Goal: Task Accomplishment & Management: Complete application form

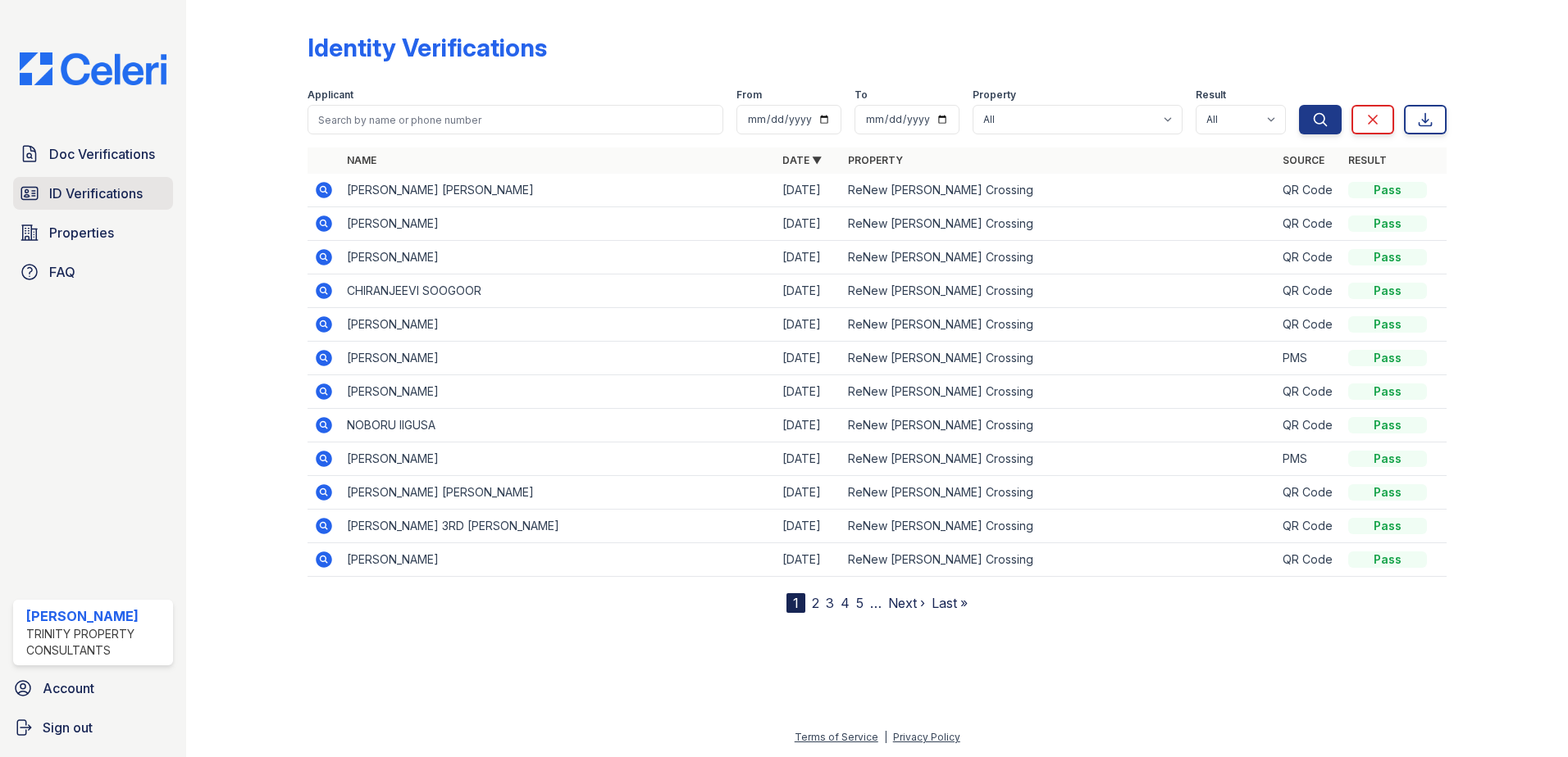
click at [96, 181] on link "ID Verifications" at bounding box center [93, 193] width 160 height 33
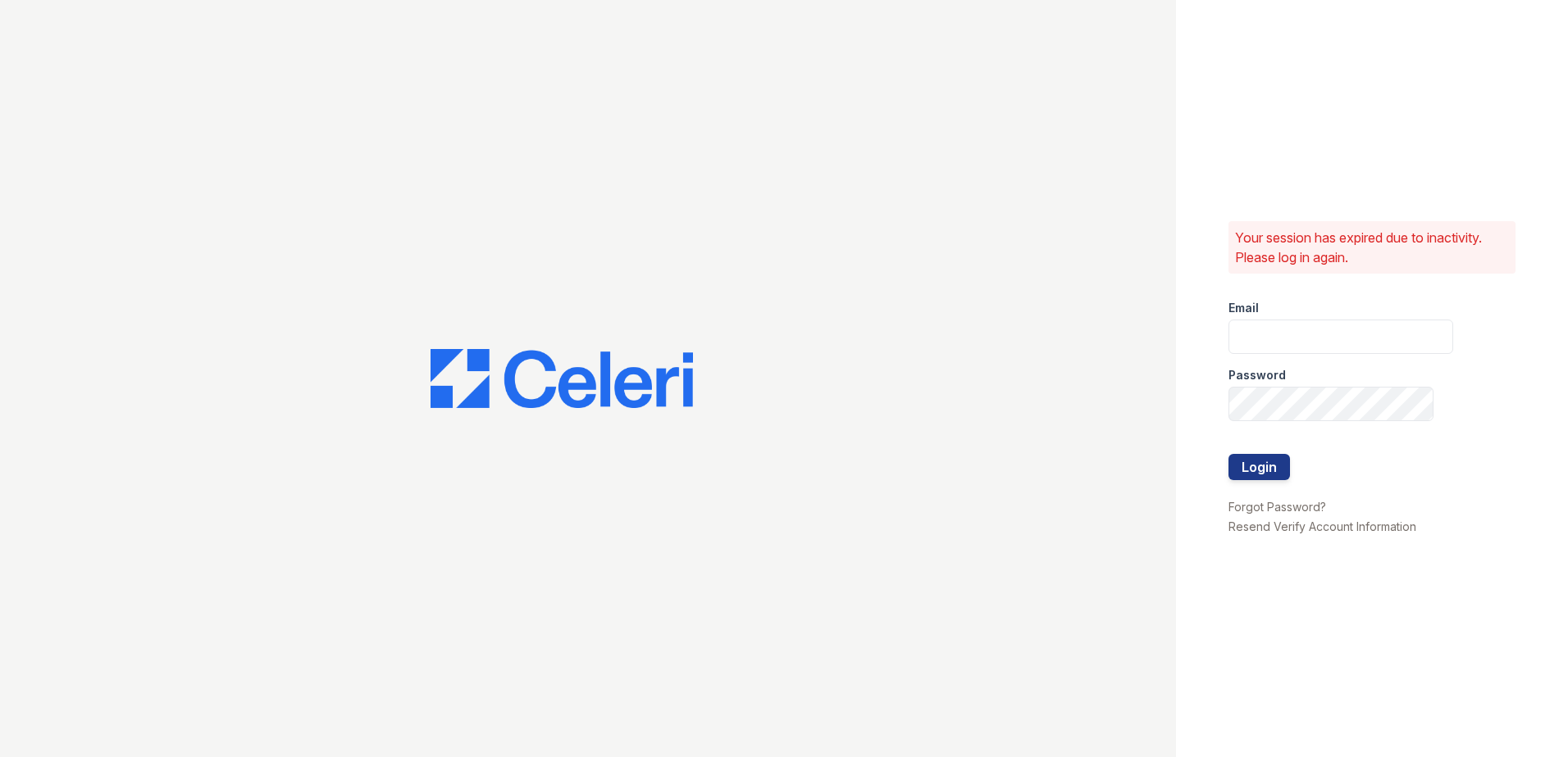
type input "[PERSON_NAME][EMAIL_ADDRESS][DOMAIN_NAME]"
click at [1285, 465] on button "Login" at bounding box center [1259, 467] width 62 height 27
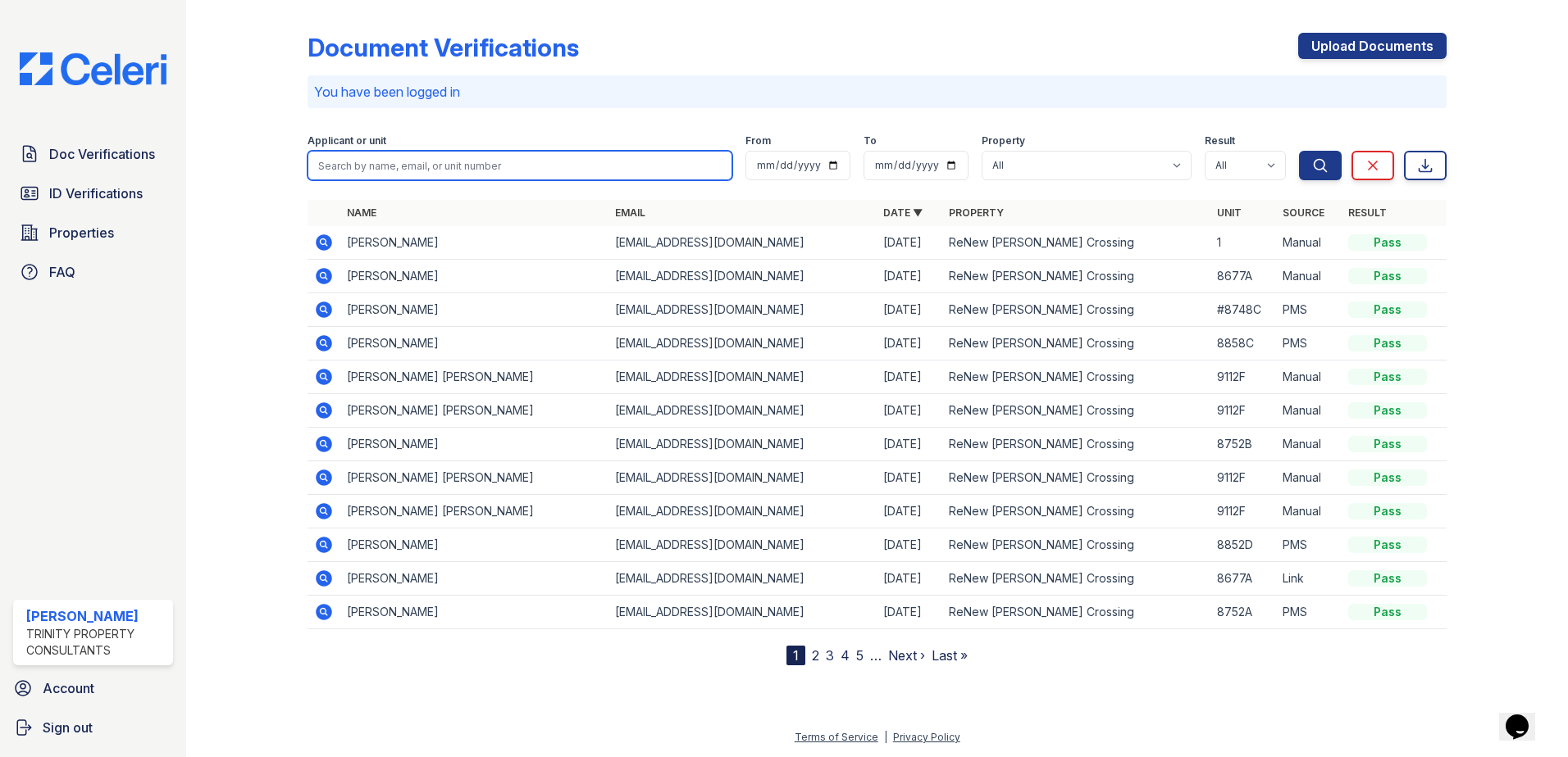
click at [395, 154] on input "search" at bounding box center [520, 166] width 425 height 29
type input "bruce"
click at [1299, 151] on button "Search" at bounding box center [1320, 166] width 42 height 29
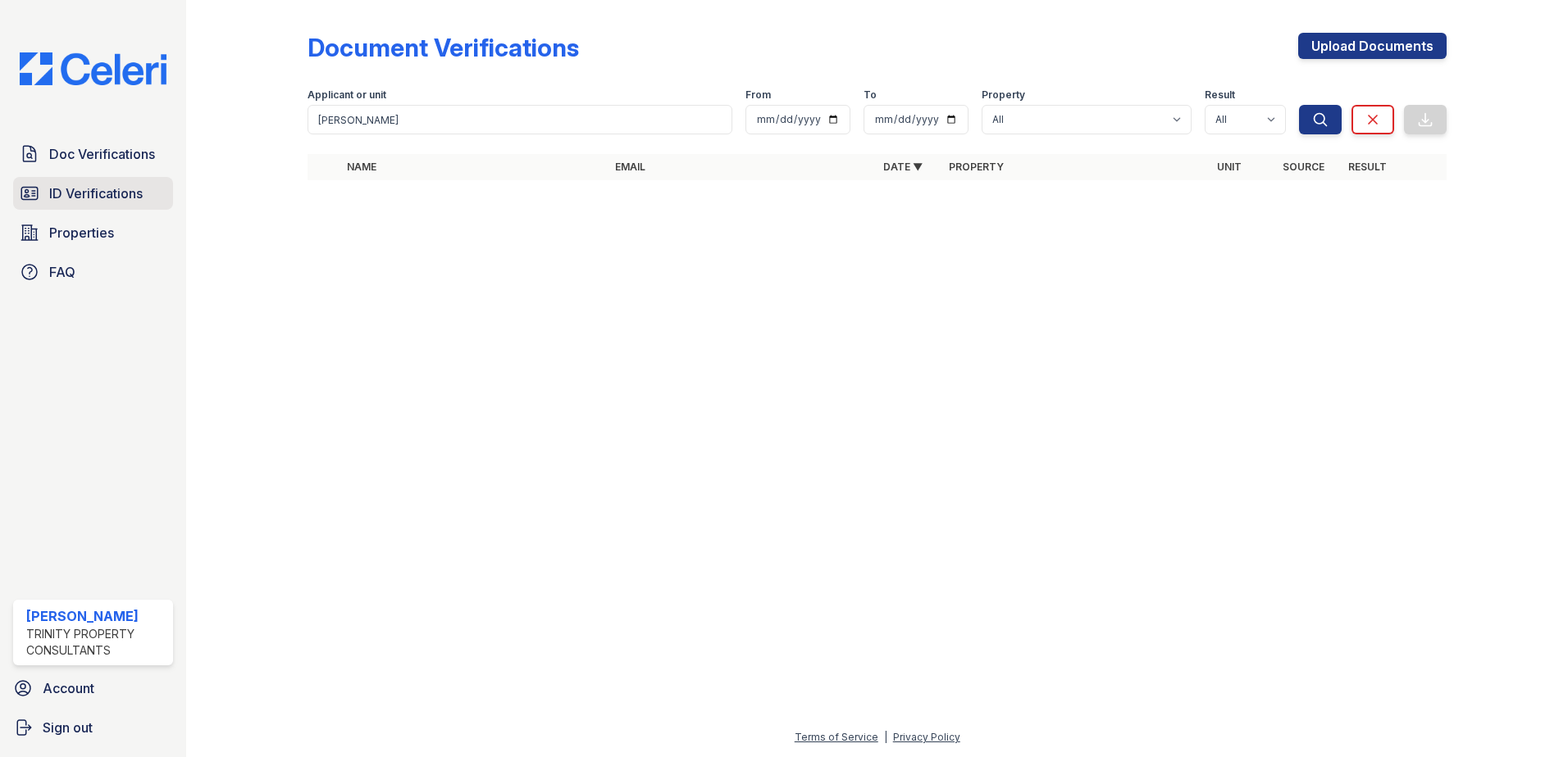
click at [94, 201] on span "ID Verifications" at bounding box center [96, 193] width 94 height 19
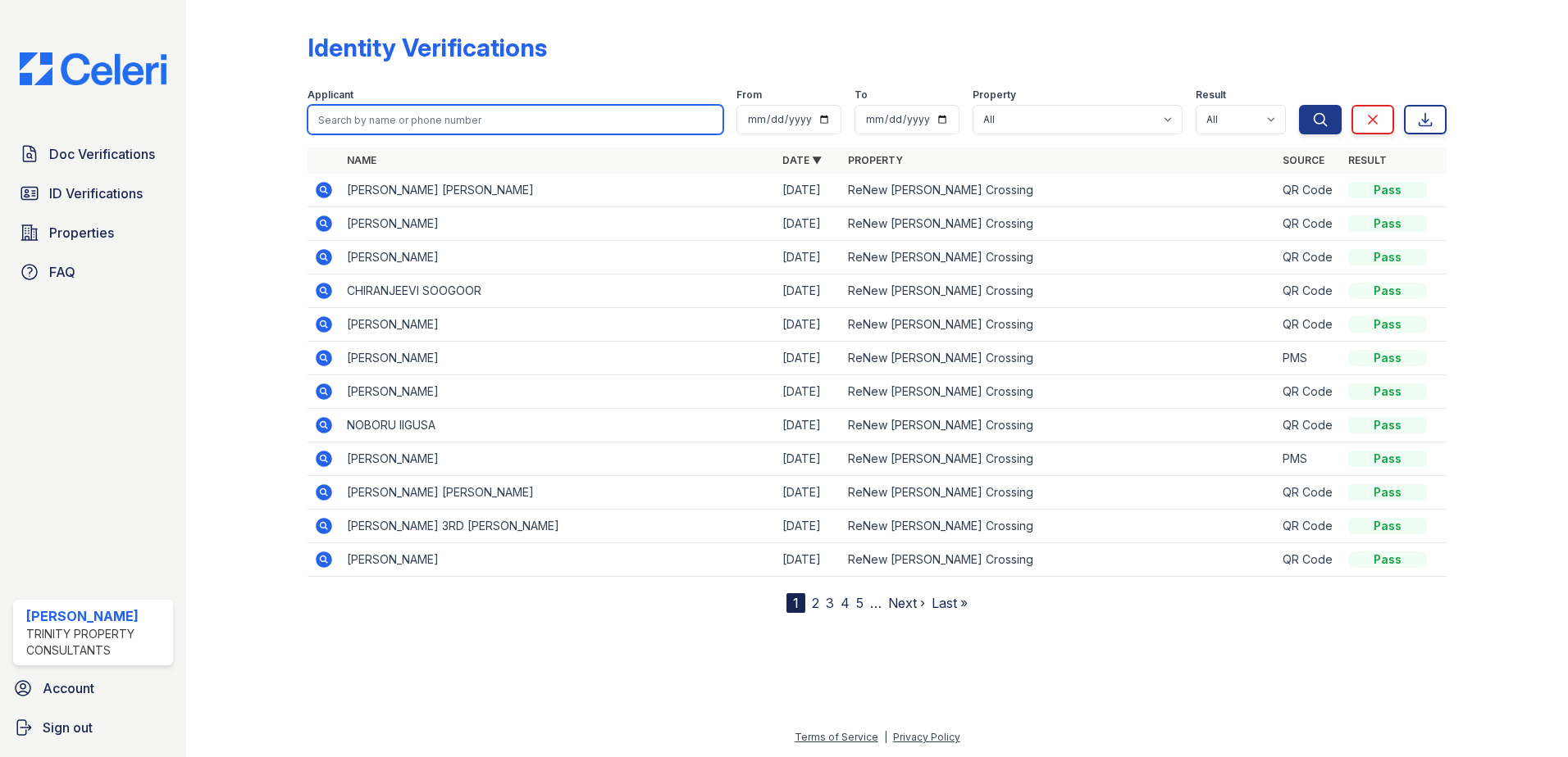
click at [387, 126] on input "search" at bounding box center [515, 120] width 416 height 29
type input "bruce"
click at [1299, 105] on button "Search" at bounding box center [1320, 120] width 42 height 29
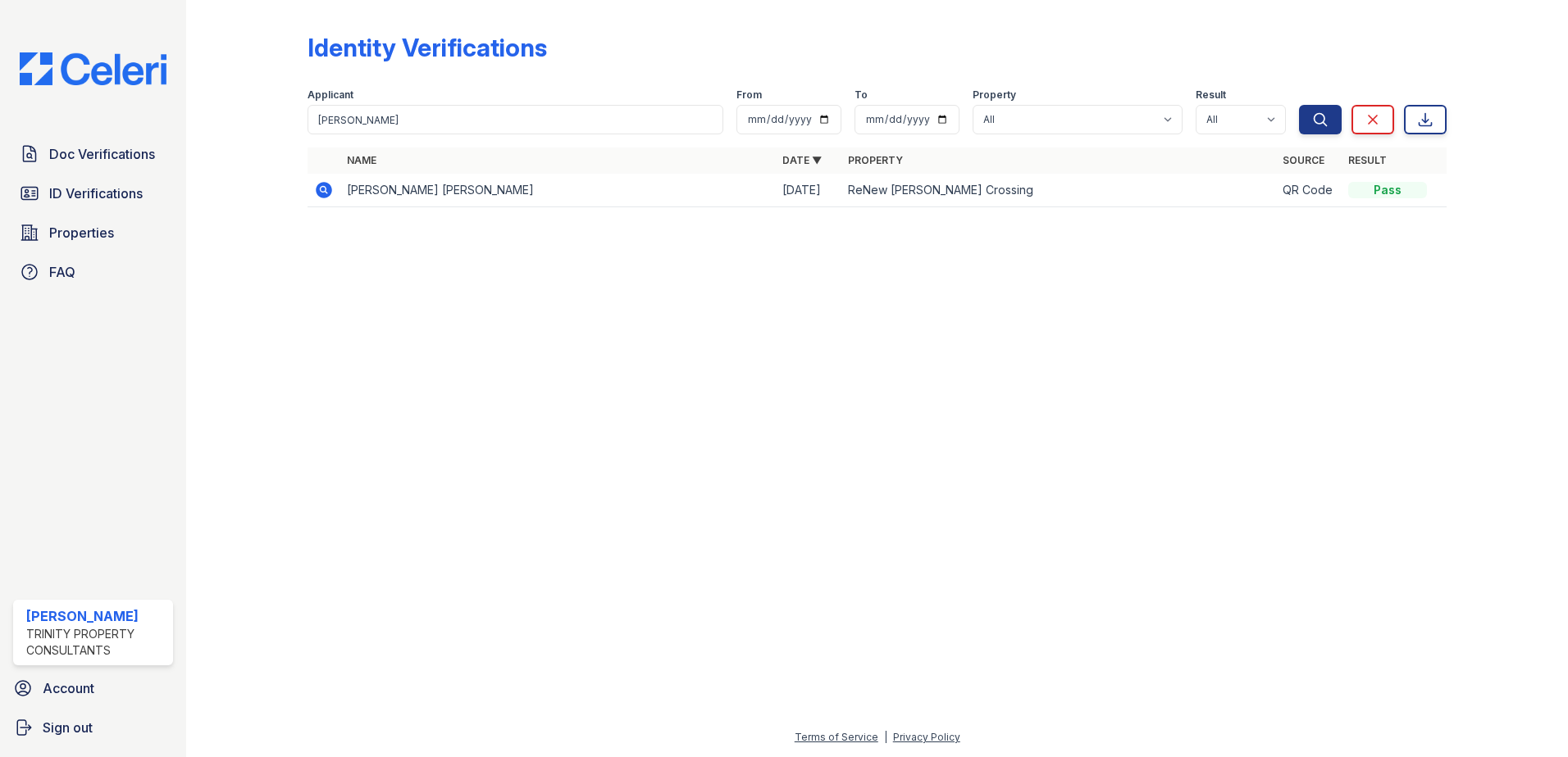
click at [320, 190] on icon at bounding box center [324, 190] width 17 height 17
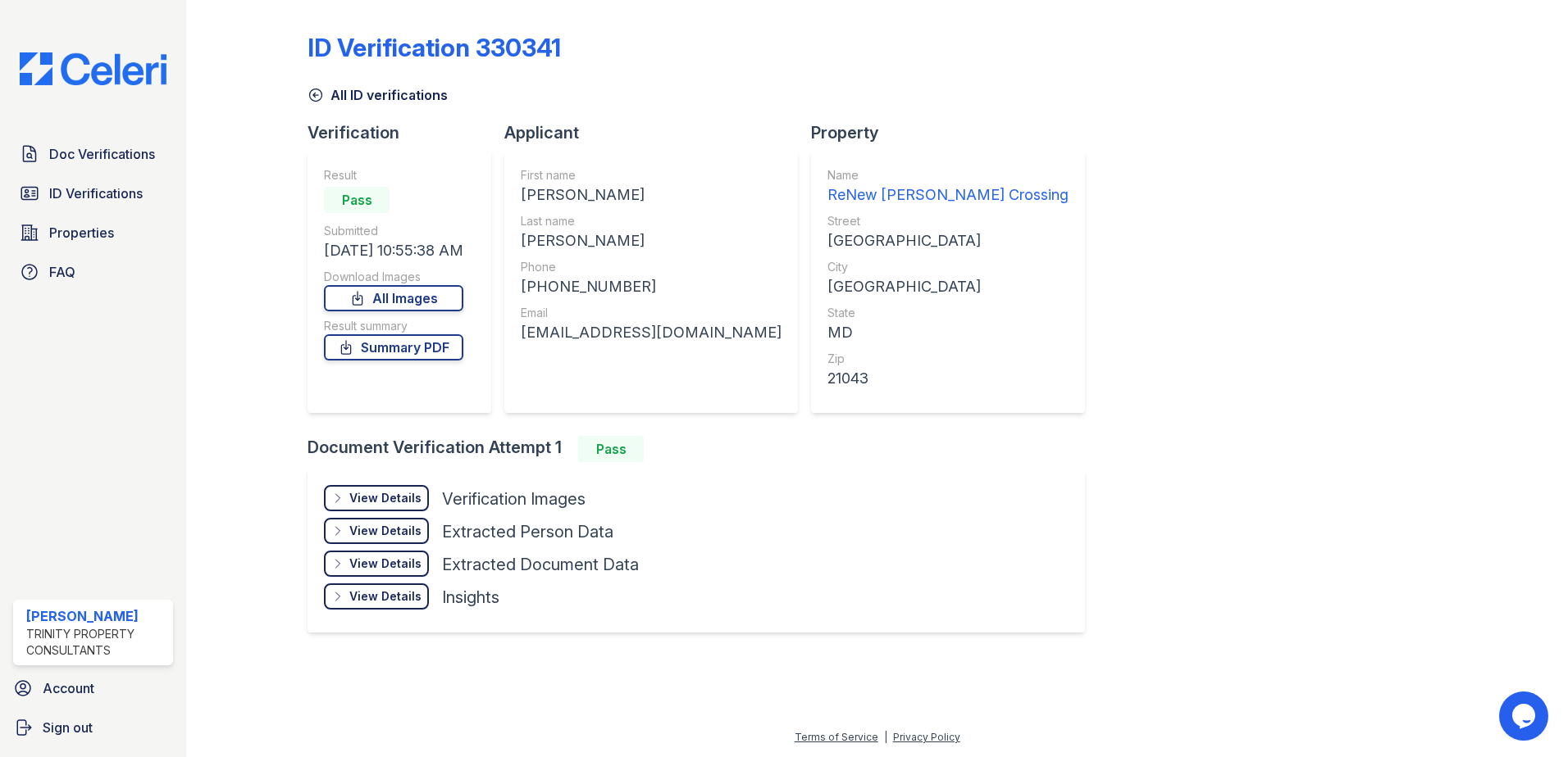
click at [366, 493] on div "View Details" at bounding box center [386, 499] width 72 height 17
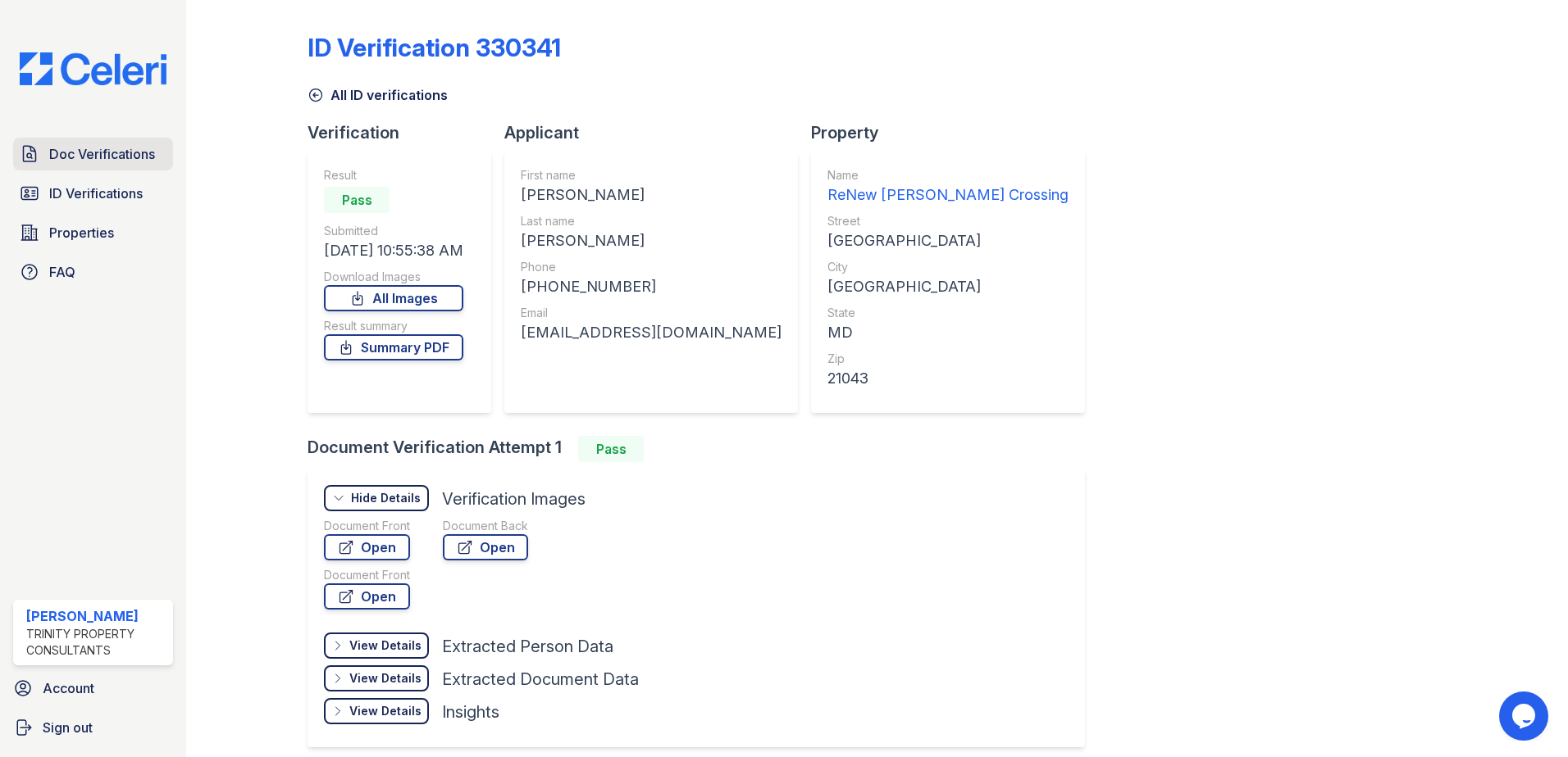
click at [100, 156] on span "Doc Verifications" at bounding box center [101, 154] width 106 height 19
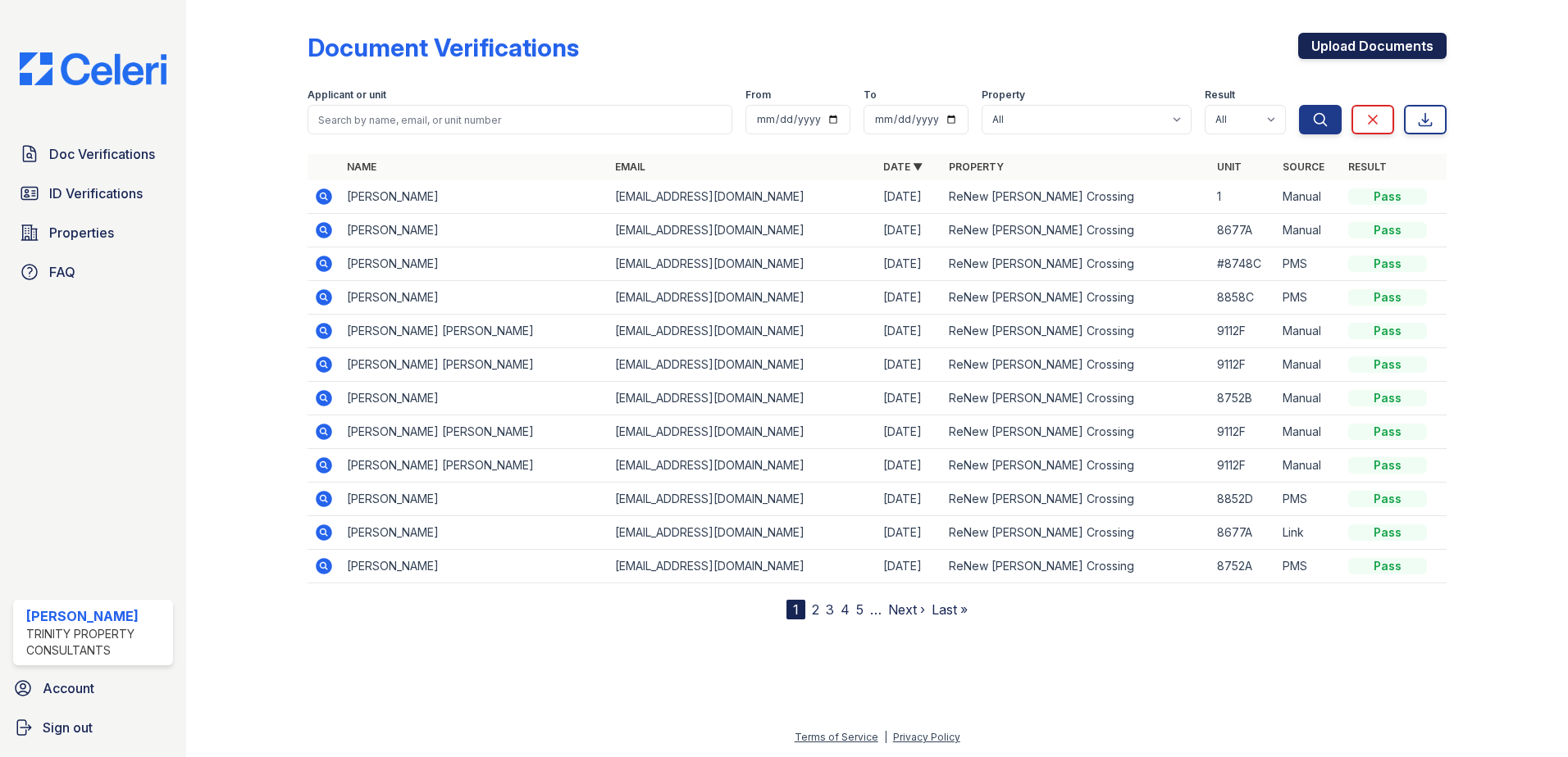
click at [1375, 37] on link "Upload Documents" at bounding box center [1372, 46] width 148 height 27
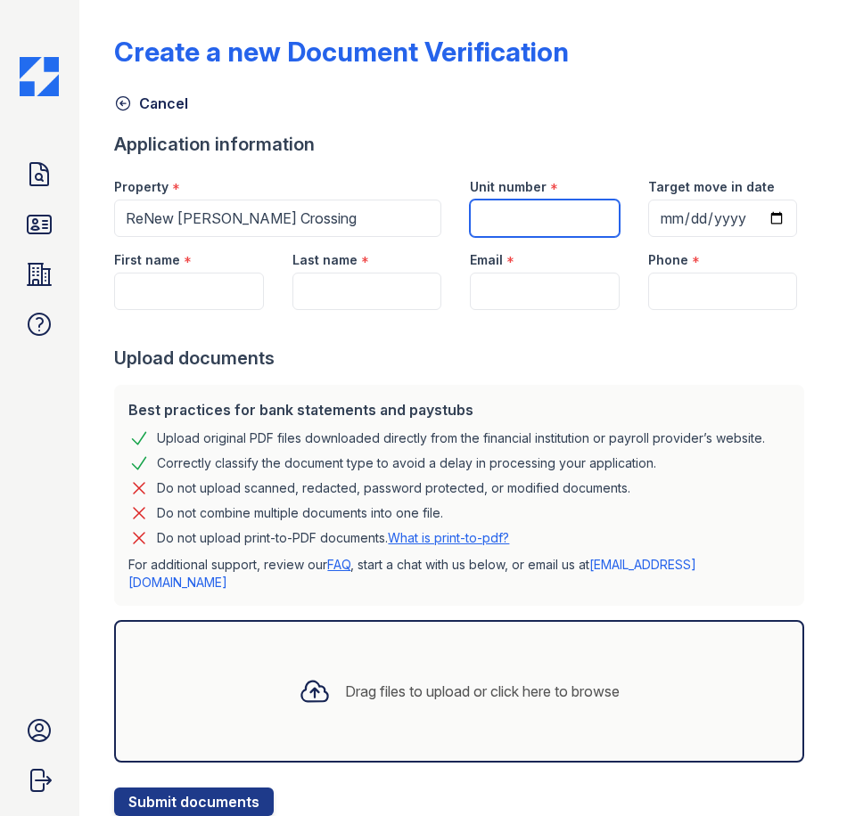
click at [523, 227] on input "Unit number" at bounding box center [544, 218] width 149 height 37
type input "8746F"
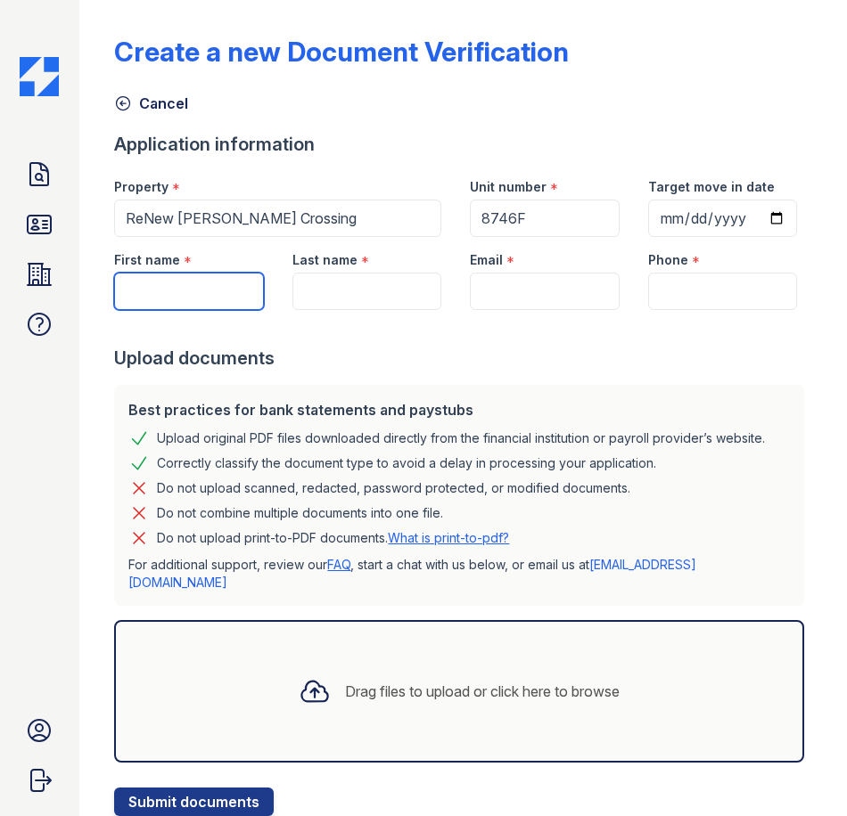
click at [167, 310] on input "First name" at bounding box center [188, 291] width 149 height 37
type input "Bruce"
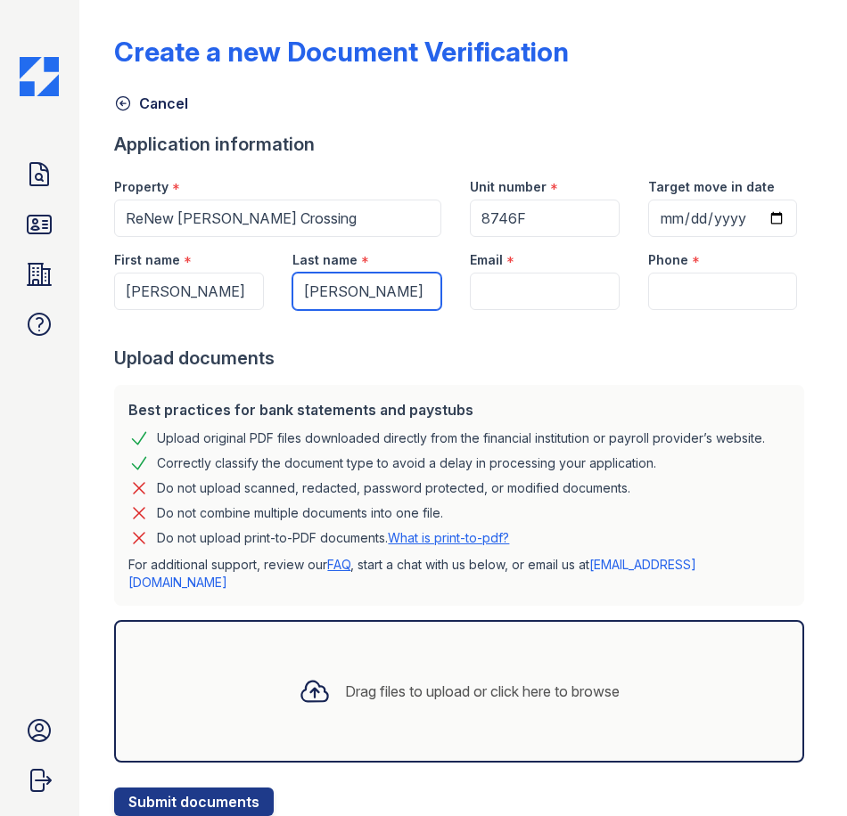
type input "Pickett"
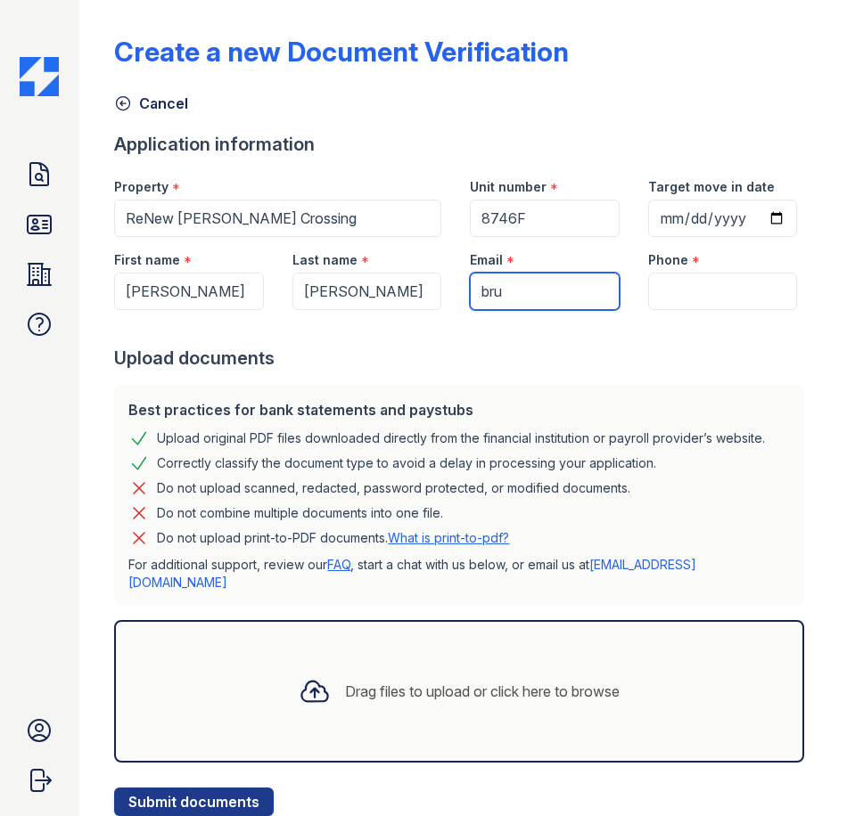
type input "brucebruce25@hotmail.com"
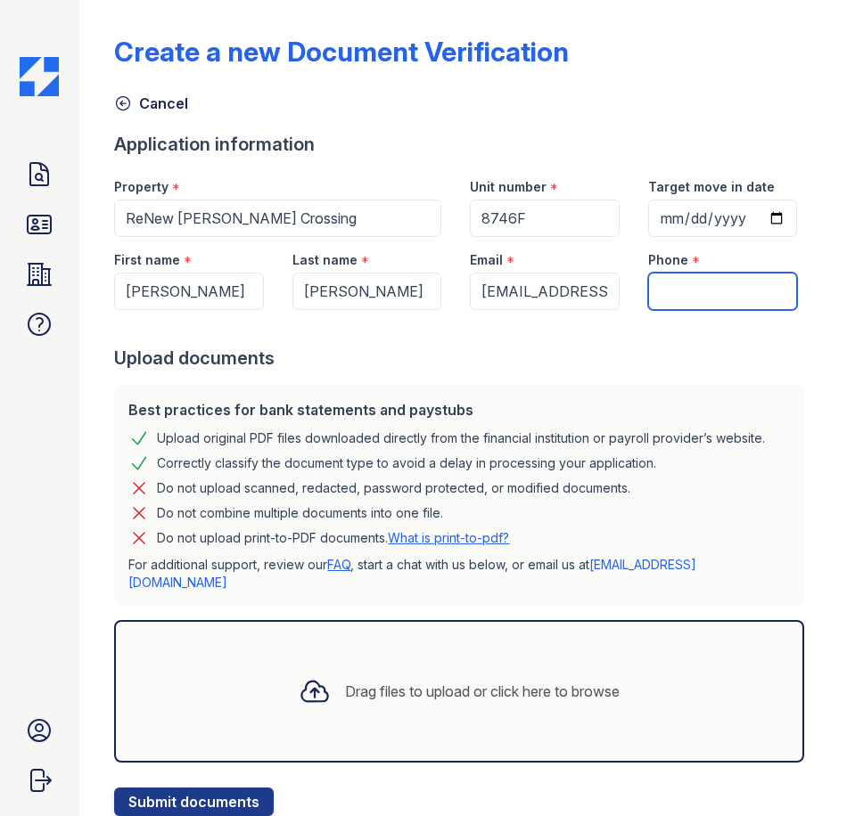
type input "4434319141"
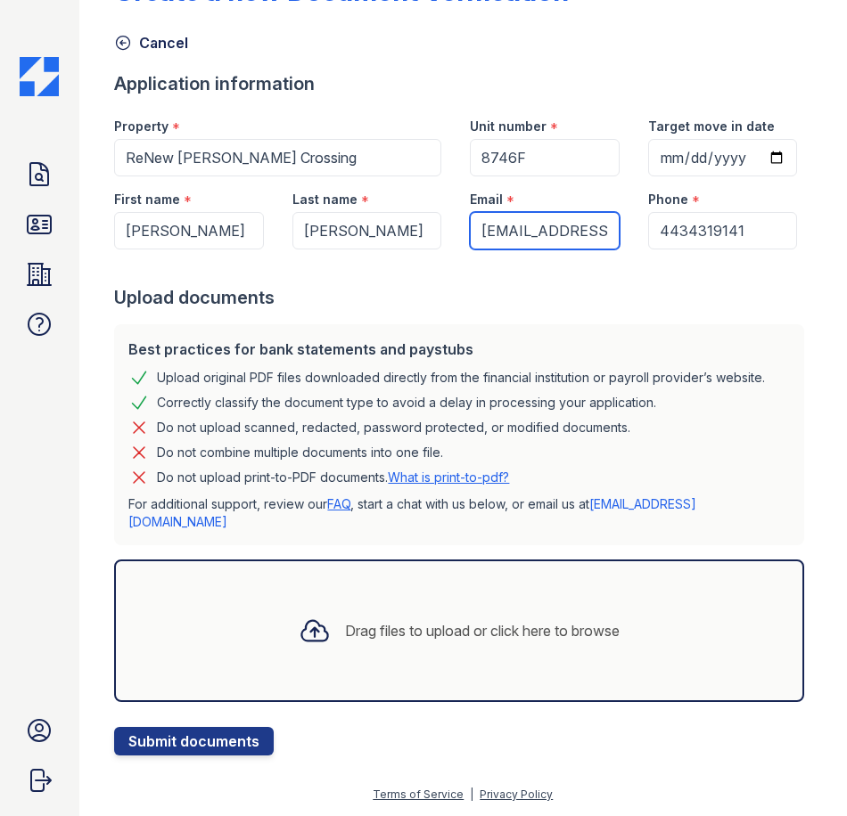
scroll to position [116, 0]
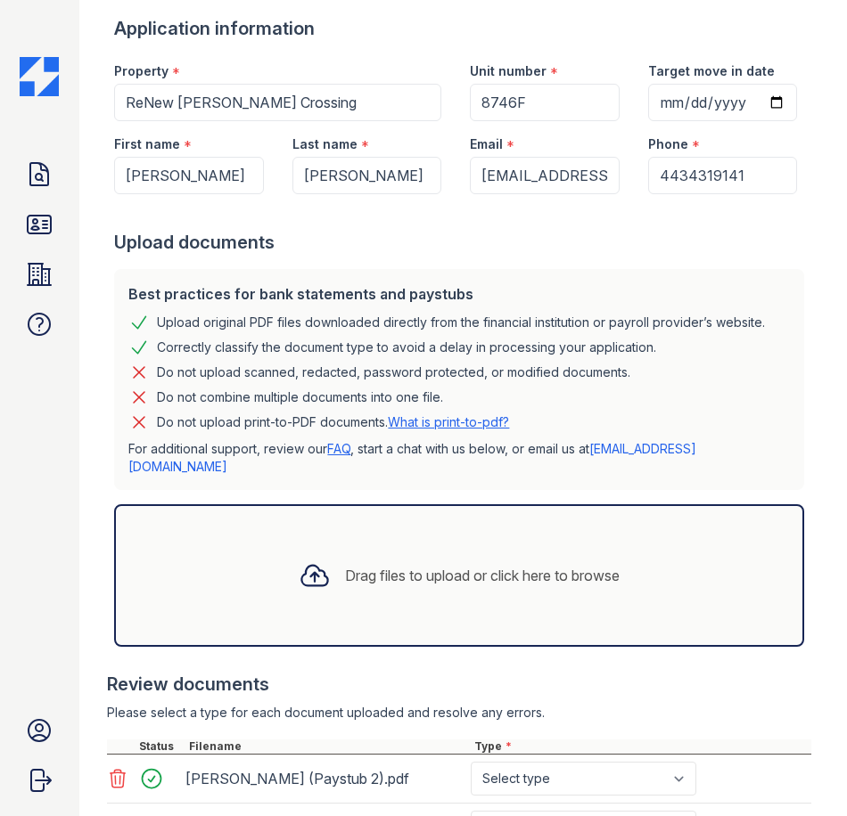
click at [99, 685] on div "Create a new Document Verification Cancel Application information Property * Re…" at bounding box center [462, 292] width 767 height 816
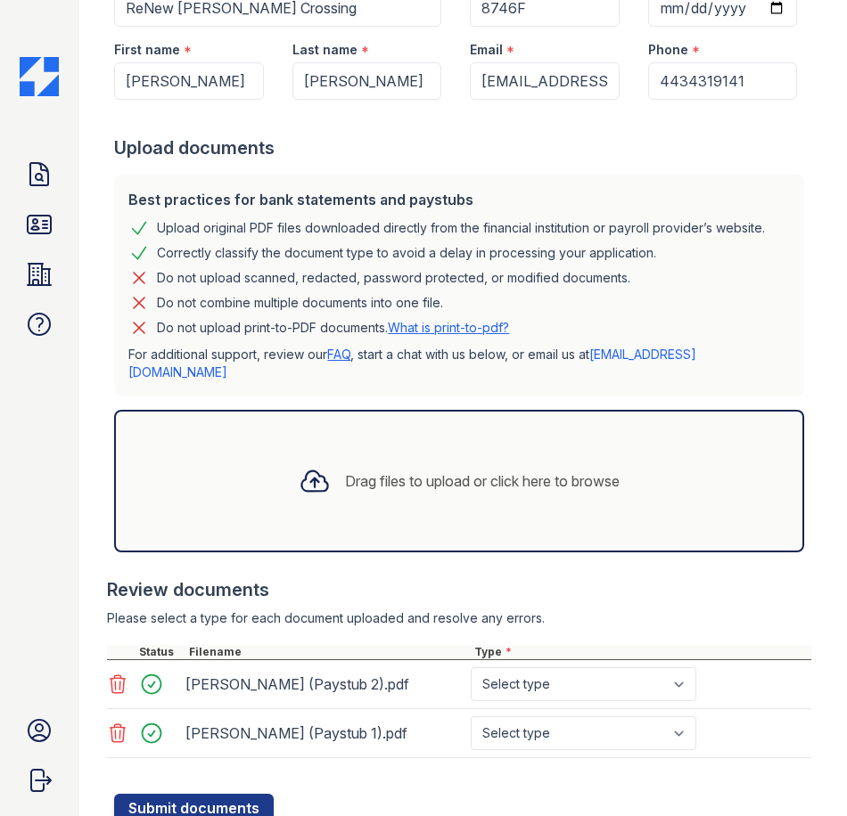
scroll to position [332, 0]
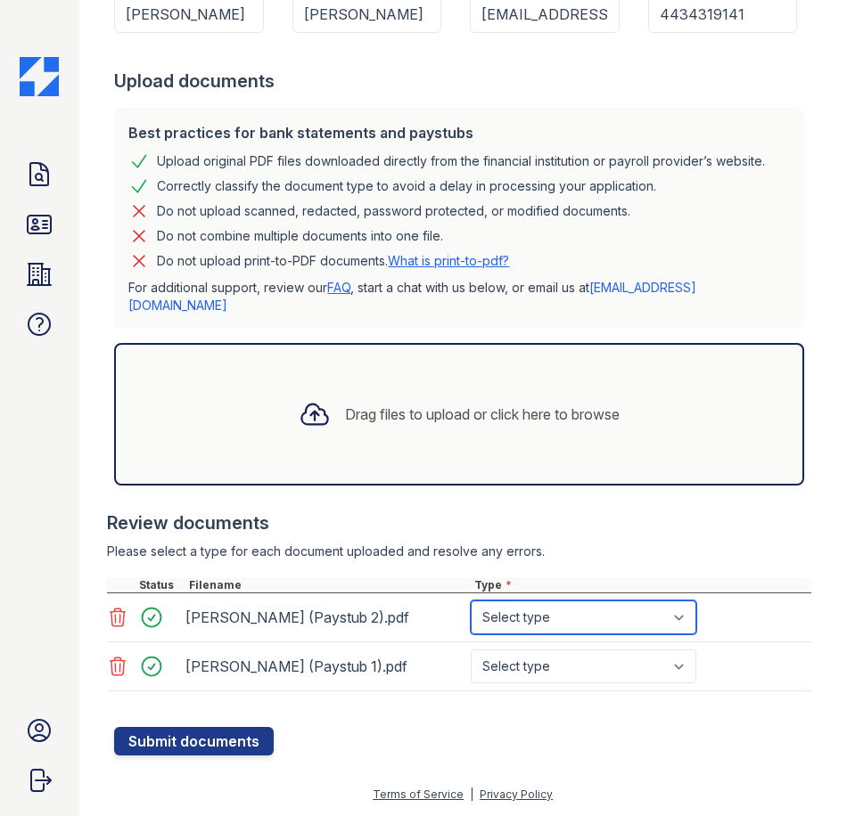
click at [619, 628] on select "Select type Paystub Bank Statement Offer Letter Tax Documents Benefit Award Let…" at bounding box center [583, 618] width 225 height 34
select select "paystub"
click at [471, 601] on select "Select type Paystub Bank Statement Offer Letter Tax Documents Benefit Award Let…" at bounding box center [583, 618] width 225 height 34
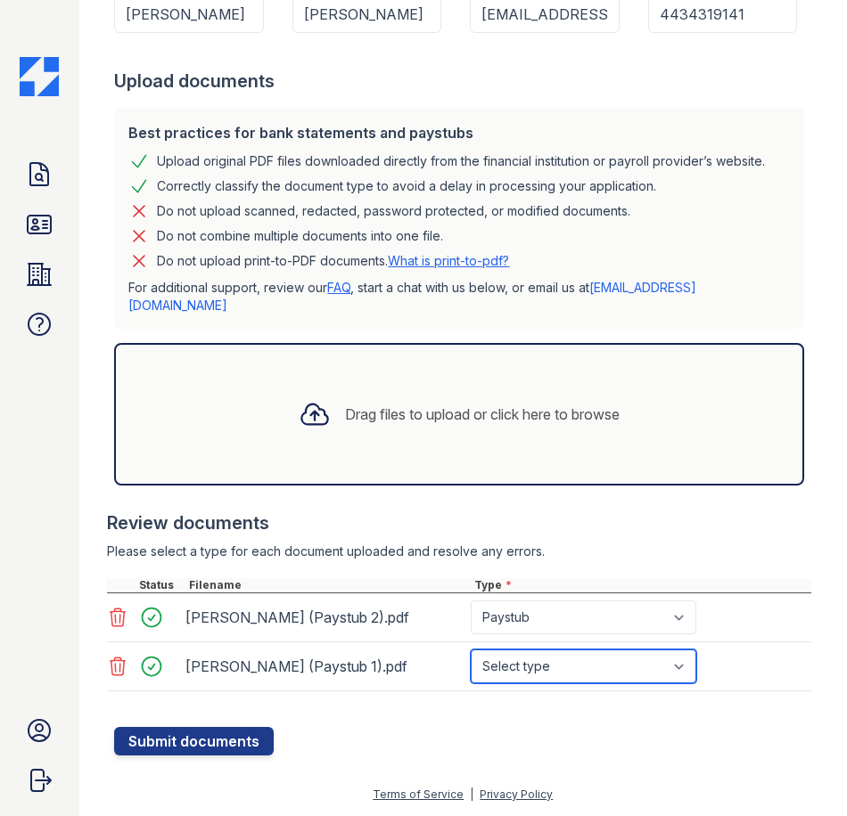
click at [559, 664] on select "Select type Paystub Bank Statement Offer Letter Tax Documents Benefit Award Let…" at bounding box center [583, 667] width 225 height 34
select select "paystub"
click at [471, 650] on select "Select type Paystub Bank Statement Offer Letter Tax Documents Benefit Award Let…" at bounding box center [583, 667] width 225 height 34
click at [253, 725] on div at bounding box center [462, 718] width 697 height 18
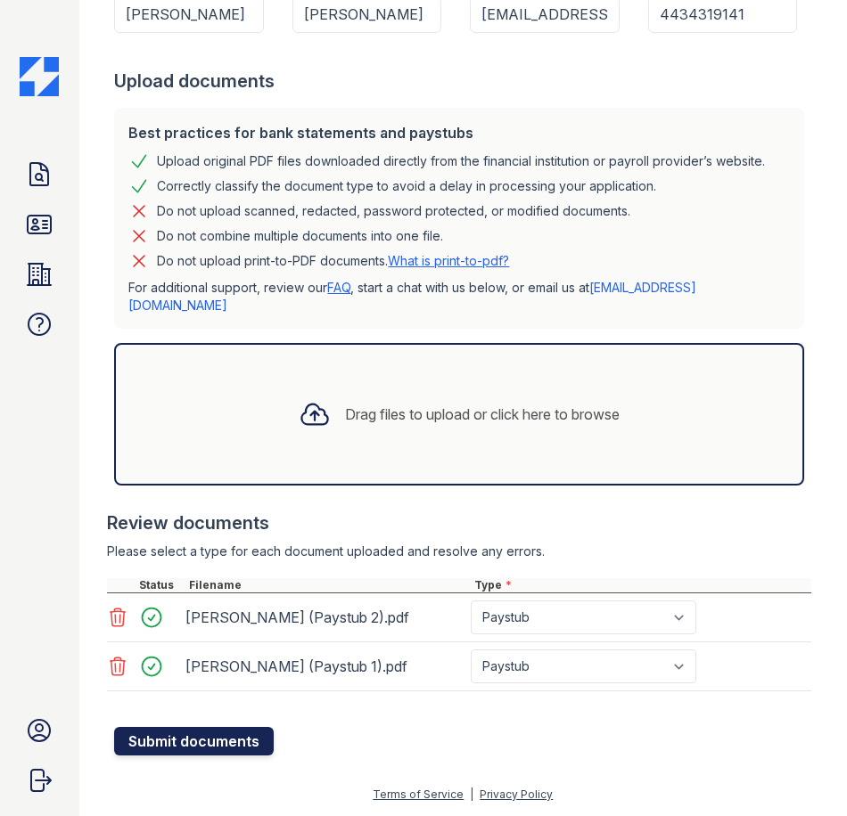
click at [246, 741] on button "Submit documents" at bounding box center [194, 741] width 160 height 29
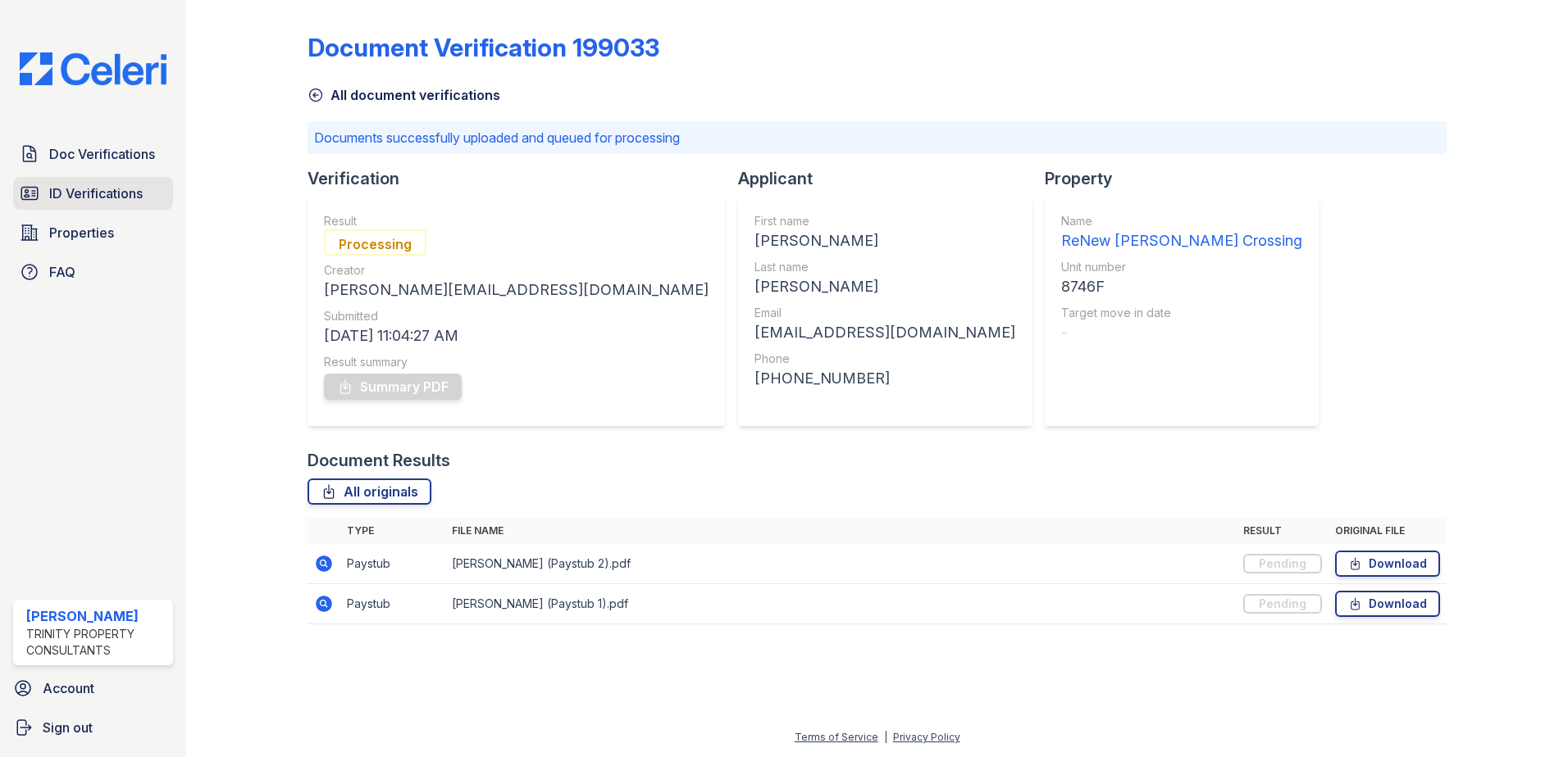
click at [89, 185] on span "ID Verifications" at bounding box center [96, 193] width 94 height 19
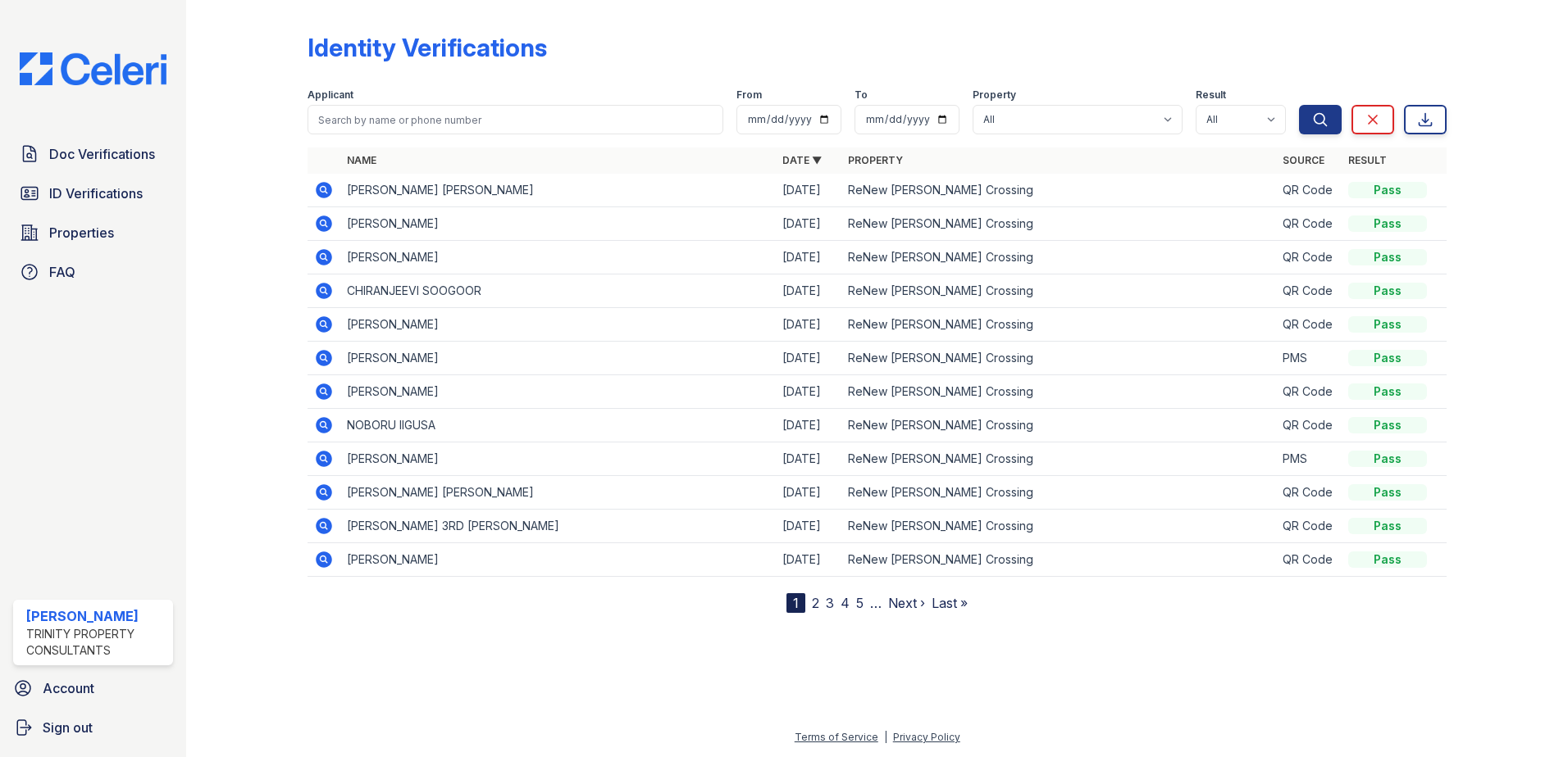
click at [329, 197] on icon at bounding box center [323, 189] width 19 height 19
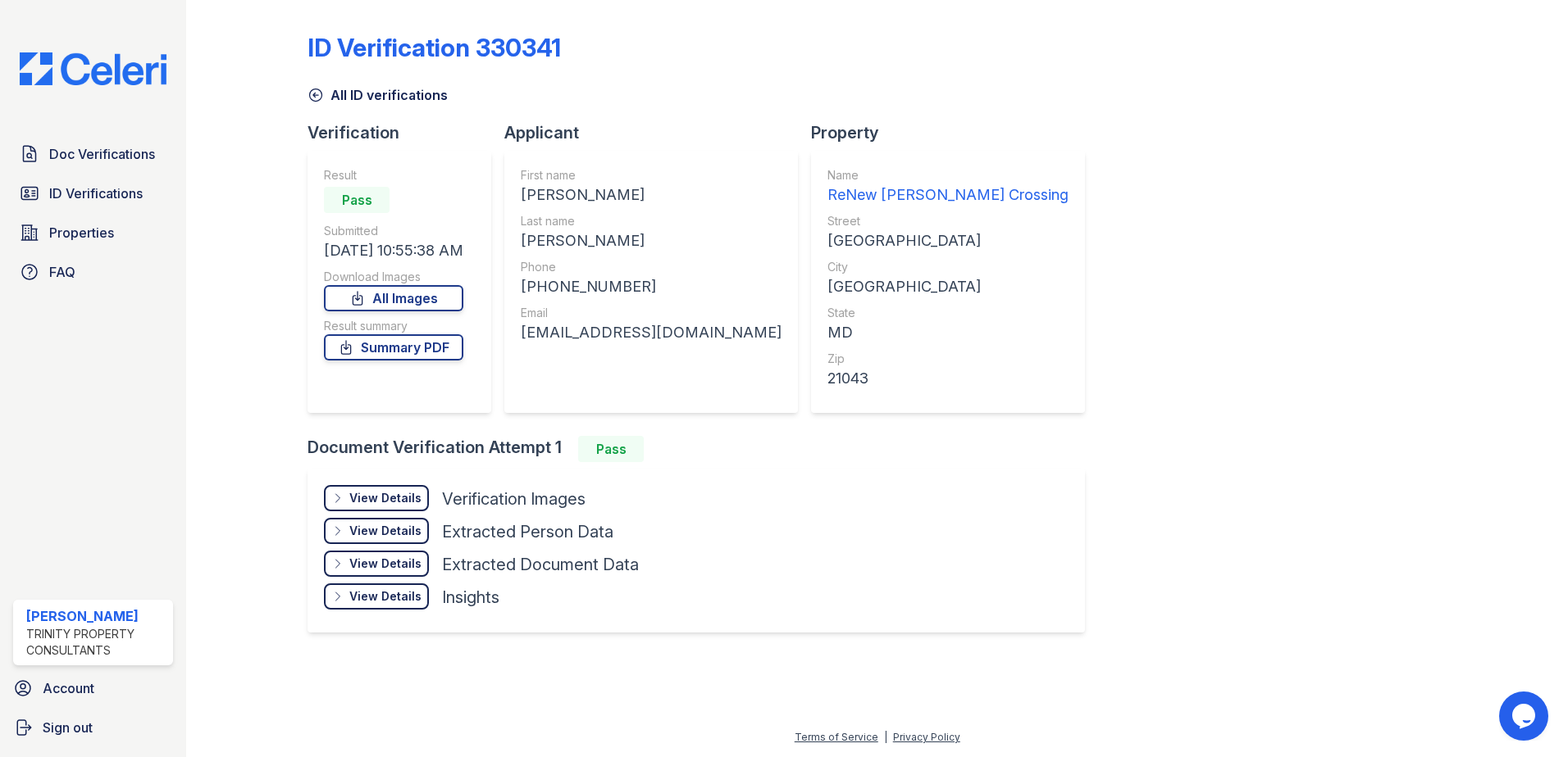
click at [407, 506] on div "View Details" at bounding box center [386, 499] width 72 height 17
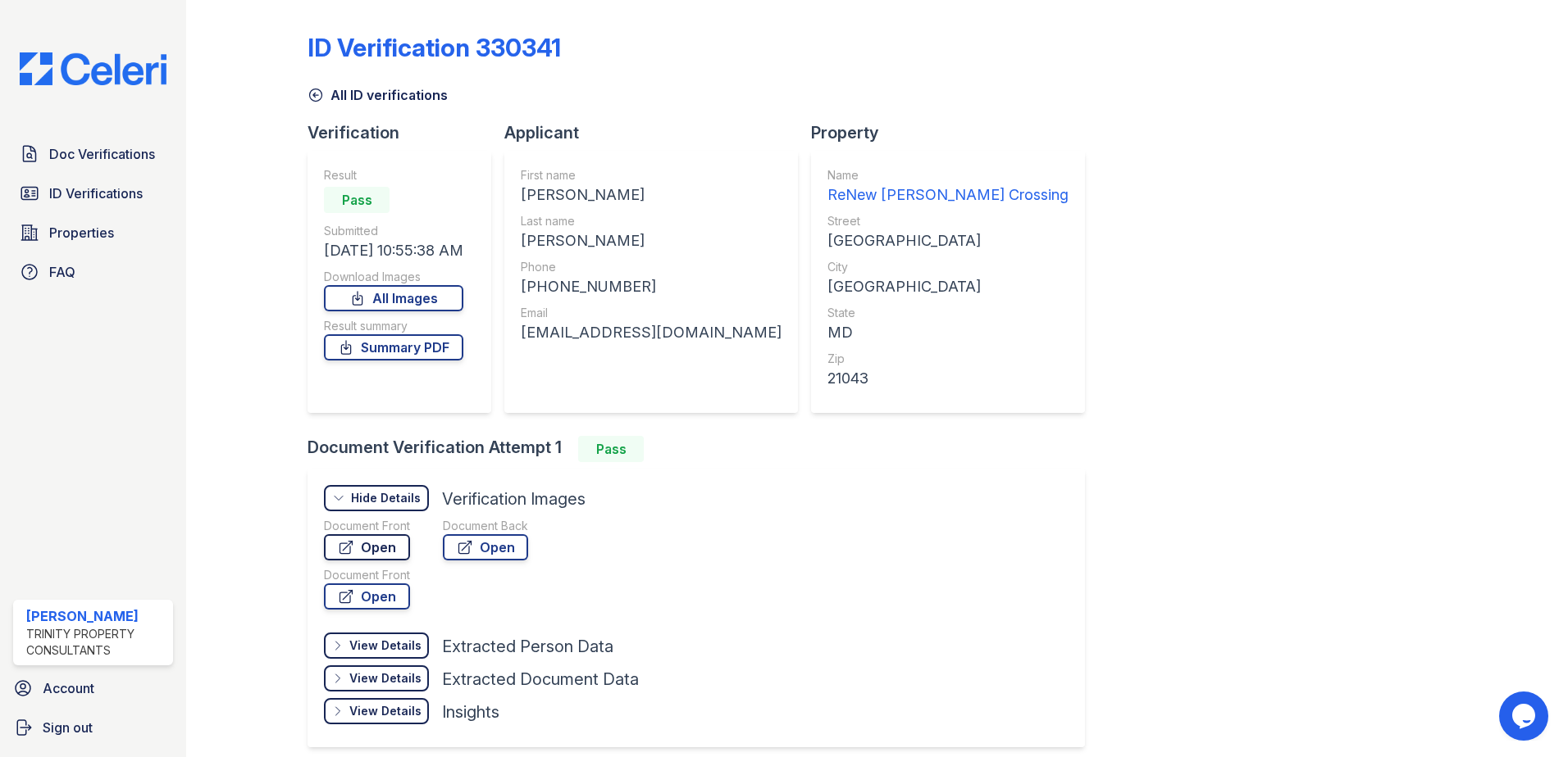
click at [382, 545] on link "Open" at bounding box center [367, 547] width 86 height 27
click at [492, 548] on link "Open" at bounding box center [485, 547] width 86 height 27
